Goal: Check status: Check status

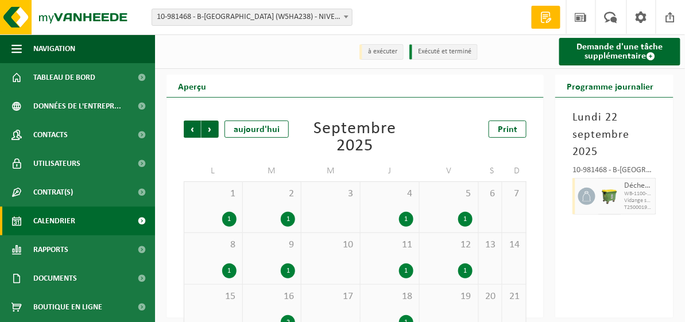
click at [68, 221] on span "Calendrier" at bounding box center [54, 221] width 42 height 29
click at [343, 13] on span at bounding box center [345, 16] width 11 height 15
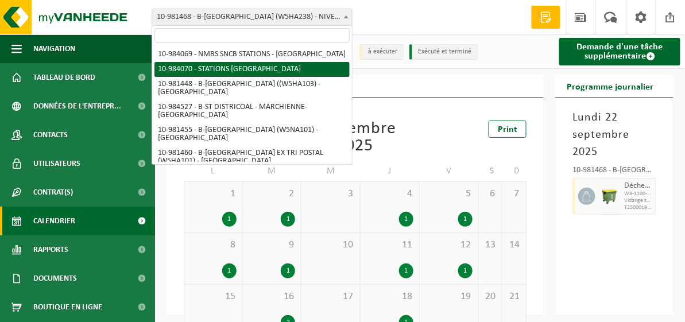
select select "163617"
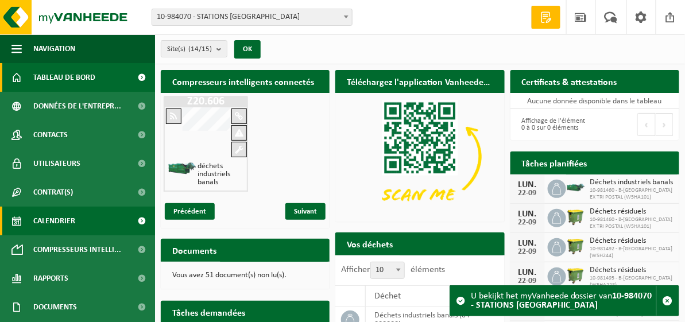
click at [54, 227] on span "Calendrier" at bounding box center [54, 221] width 42 height 29
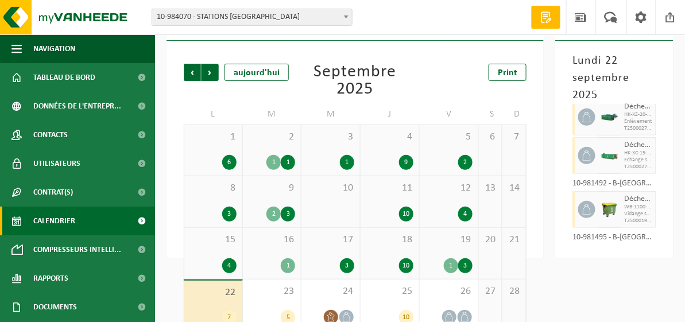
scroll to position [57, 0]
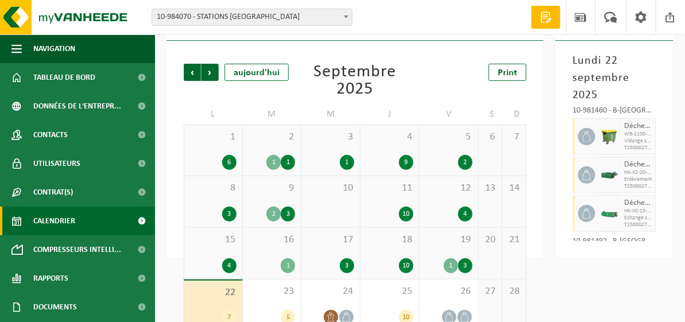
click at [626, 174] on span "HK-XZ-20-G déchets industriels banals" at bounding box center [638, 172] width 29 height 7
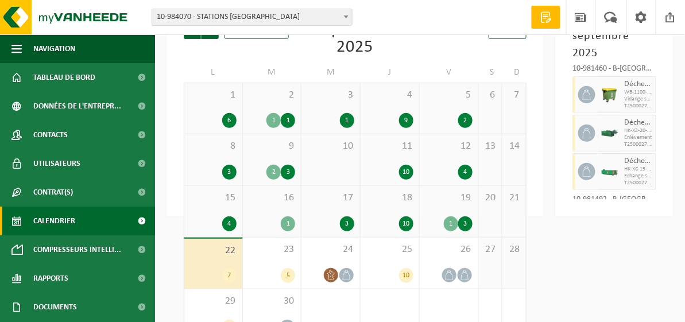
scroll to position [129, 0]
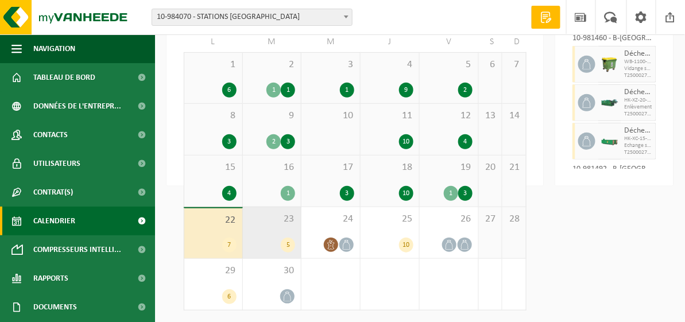
click at [298, 230] on div "23 5" at bounding box center [272, 232] width 59 height 51
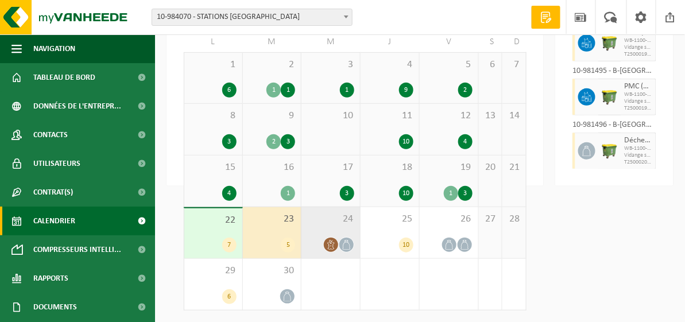
click at [344, 222] on span "24" at bounding box center [330, 219] width 47 height 13
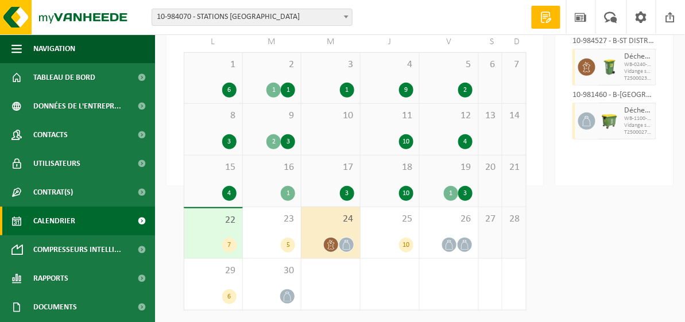
click at [208, 229] on div "22 7" at bounding box center [213, 233] width 58 height 50
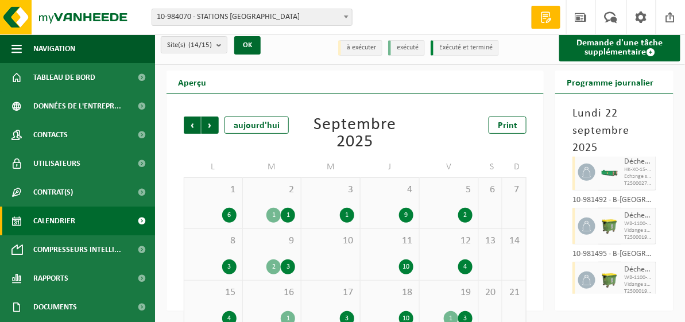
scroll to position [0, 0]
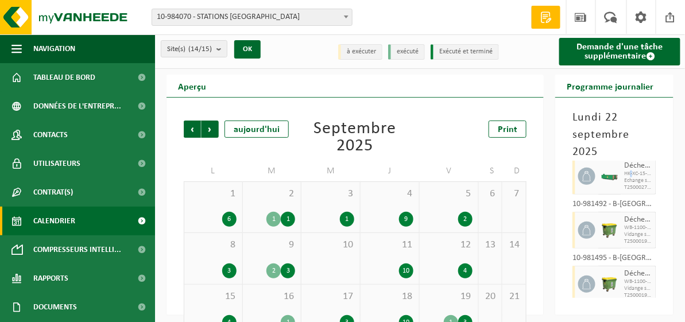
click at [631, 172] on span "HK-XC-15-G déchet industriel en mélange, ne contient pas de" at bounding box center [638, 174] width 29 height 7
drag, startPoint x: 631, startPoint y: 172, endPoint x: 584, endPoint y: 174, distance: 46.6
click at [584, 174] on icon at bounding box center [587, 176] width 10 height 10
click at [580, 224] on div at bounding box center [585, 230] width 26 height 37
click at [580, 223] on span at bounding box center [586, 230] width 17 height 17
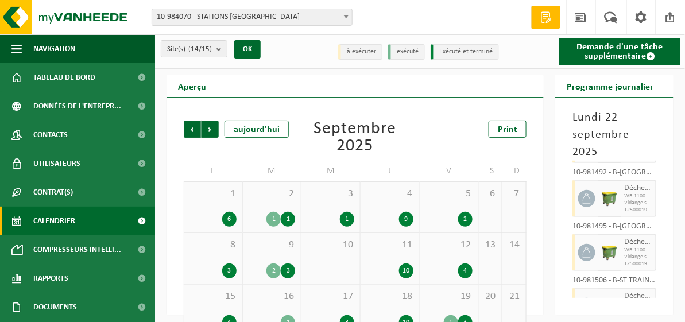
scroll to position [208, 0]
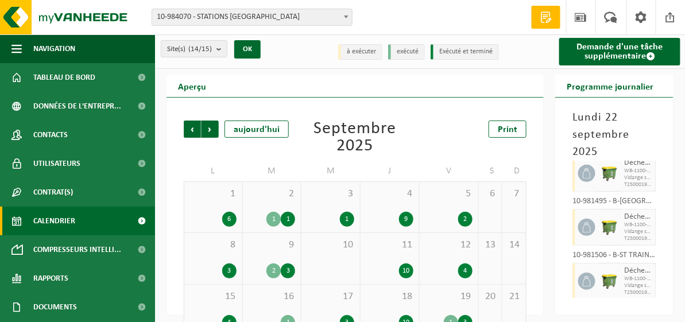
drag, startPoint x: 585, startPoint y: 216, endPoint x: 625, endPoint y: 217, distance: 40.2
click at [585, 216] on div at bounding box center [585, 227] width 26 height 37
click at [636, 224] on span "WB-1100-HP déchets résiduels (serrure)" at bounding box center [638, 225] width 29 height 7
click at [358, 55] on li "à exécuter" at bounding box center [360, 52] width 44 height 16
click at [407, 49] on li "exécuté" at bounding box center [406, 52] width 37 height 16
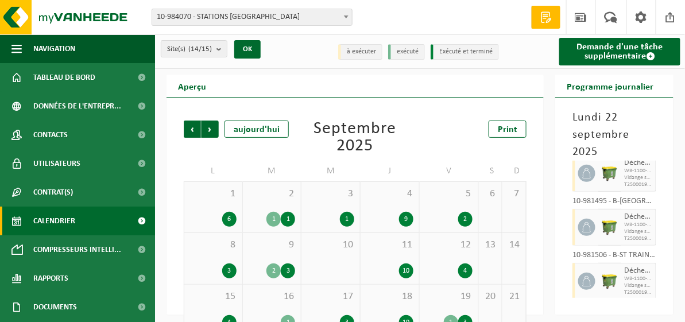
click at [448, 48] on li "Exécuté et terminé" at bounding box center [465, 52] width 68 height 16
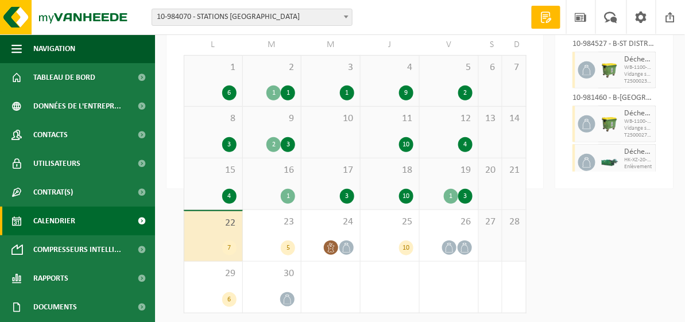
scroll to position [129, 0]
